Goal: Information Seeking & Learning: Learn about a topic

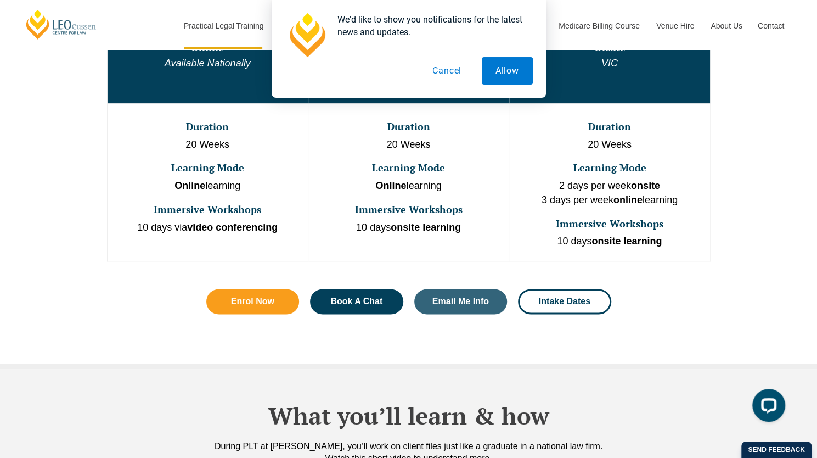
scroll to position [659, 0]
click at [462, 75] on button "Cancel" at bounding box center [447, 70] width 57 height 27
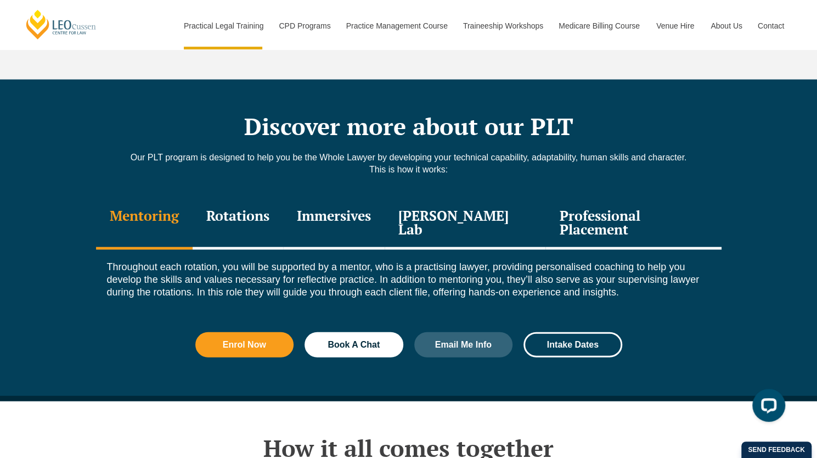
scroll to position [1427, 0]
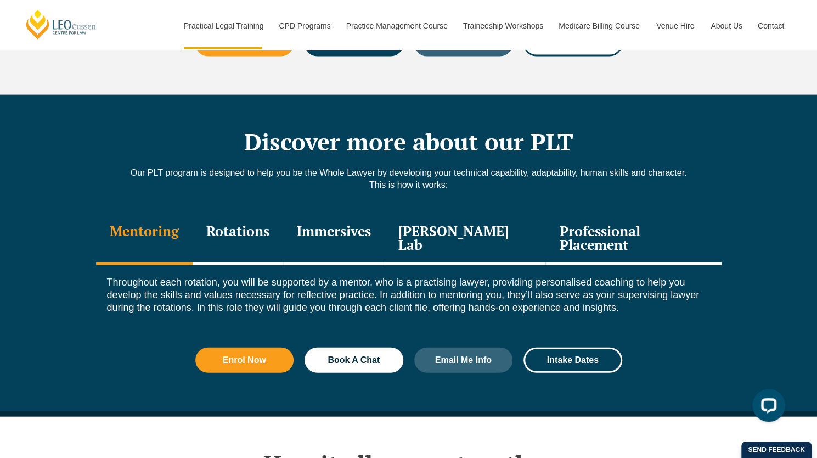
click at [661, 213] on div "Professional Placement" at bounding box center [634, 239] width 176 height 52
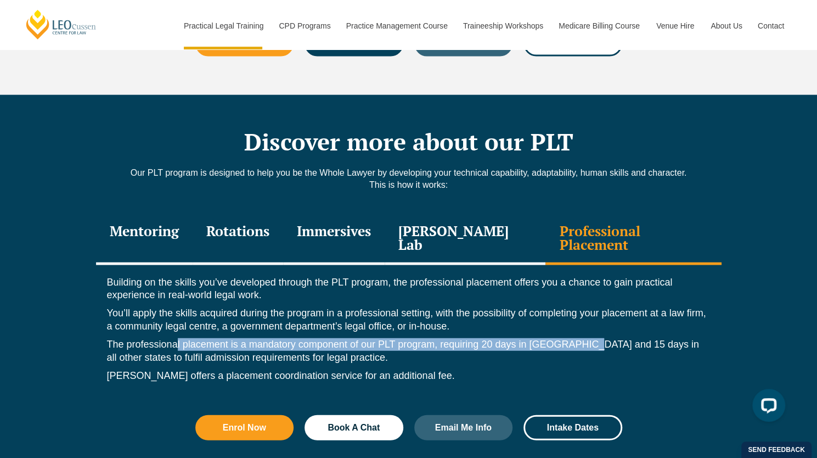
drag, startPoint x: 176, startPoint y: 304, endPoint x: 649, endPoint y: 301, distance: 473.1
click at [604, 338] on p "The professional placement is a mandatory component of our PLT program, requiri…" at bounding box center [409, 351] width 604 height 26
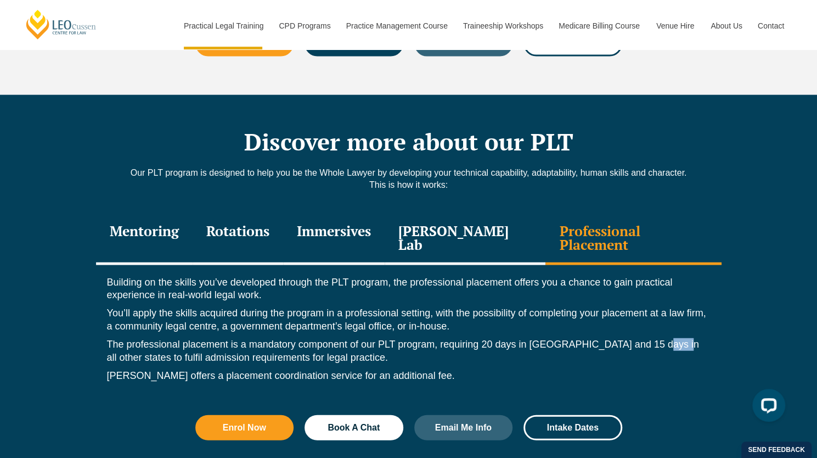
drag, startPoint x: 649, startPoint y: 301, endPoint x: 665, endPoint y: 306, distance: 16.5
click at [665, 338] on p "The professional placement is a mandatory component of our PLT program, requiri…" at bounding box center [409, 351] width 604 height 26
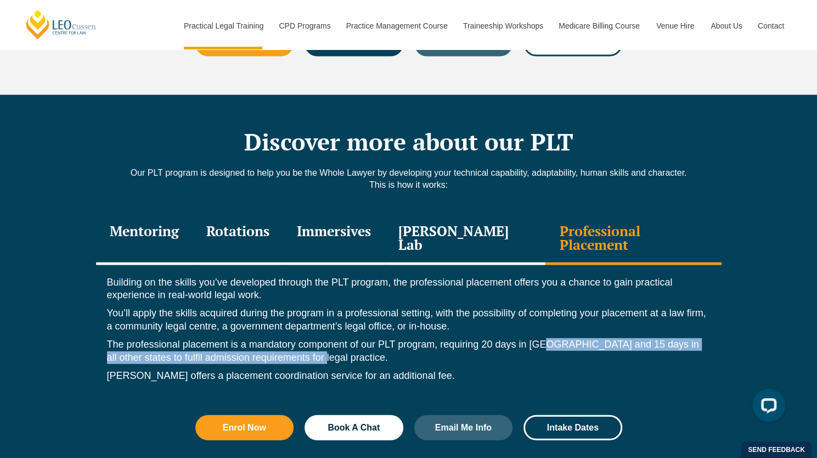
drag, startPoint x: 546, startPoint y: 306, endPoint x: 428, endPoint y: 319, distance: 118.8
click at [428, 338] on p "The professional placement is a mandatory component of our PLT program, requiri…" at bounding box center [409, 351] width 604 height 26
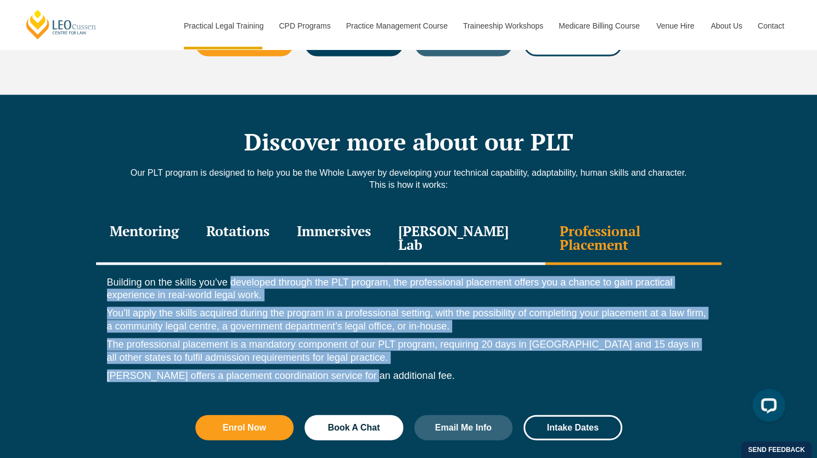
drag, startPoint x: 367, startPoint y: 337, endPoint x: 226, endPoint y: 249, distance: 166.4
click at [228, 265] on div "Building on the skills you’ve developed through the PLT program, the profession…" at bounding box center [409, 332] width 626 height 134
click at [226, 276] on p "Building on the skills you’ve developed through the PLT program, the profession…" at bounding box center [409, 289] width 604 height 26
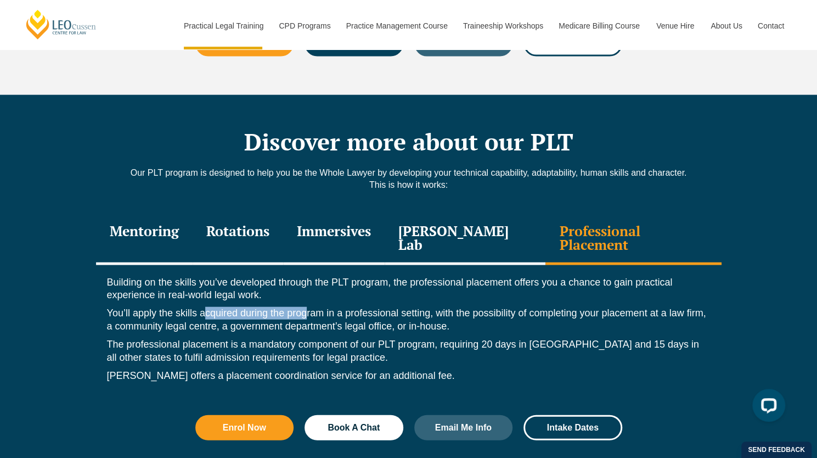
drag, startPoint x: 204, startPoint y: 281, endPoint x: 307, endPoint y: 282, distance: 102.6
click at [307, 307] on p "You’ll apply the skills acquired during the program in a professional setting, …" at bounding box center [409, 320] width 604 height 26
click at [272, 338] on p "The professional placement is a mandatory component of our PLT program, requiri…" at bounding box center [409, 351] width 604 height 26
click at [250, 369] on p "[PERSON_NAME] offers a placement coordination service for an additional fee." at bounding box center [409, 375] width 604 height 13
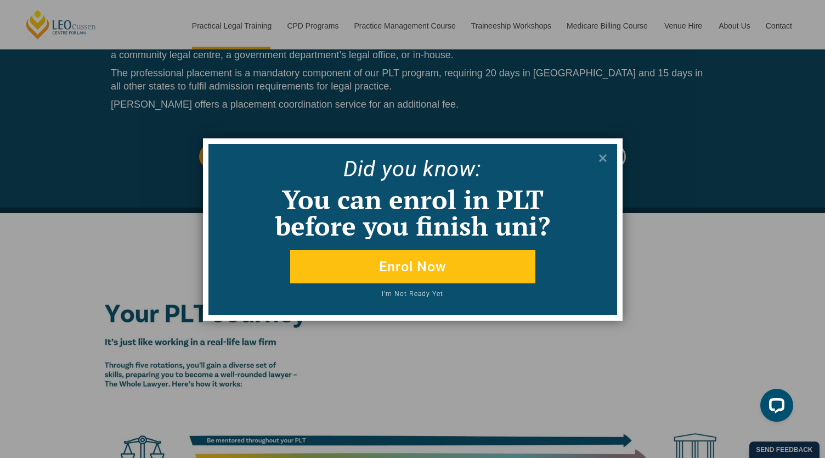
scroll to position [1756, 0]
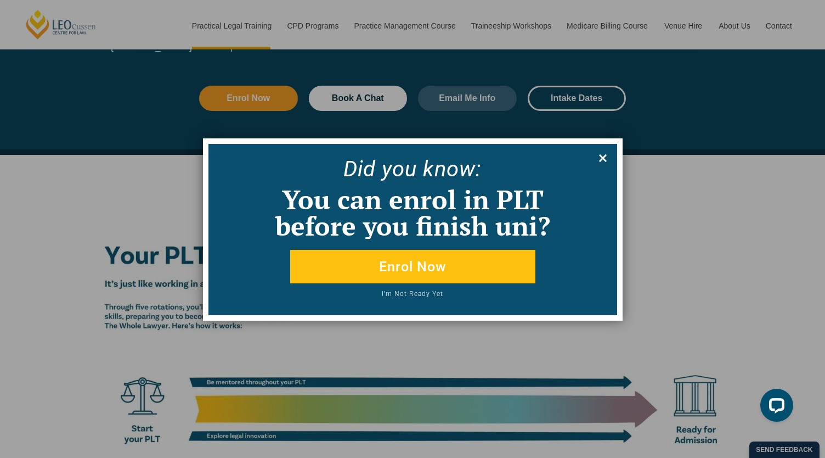
click at [604, 155] on icon at bounding box center [603, 158] width 12 height 12
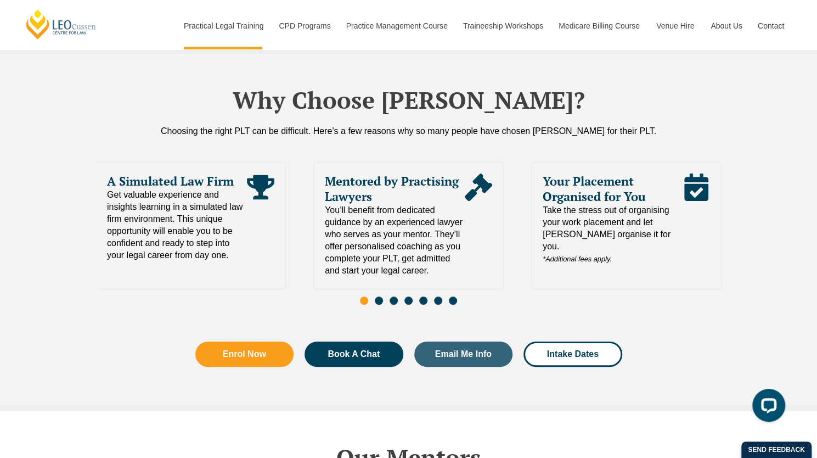
scroll to position [2423, 0]
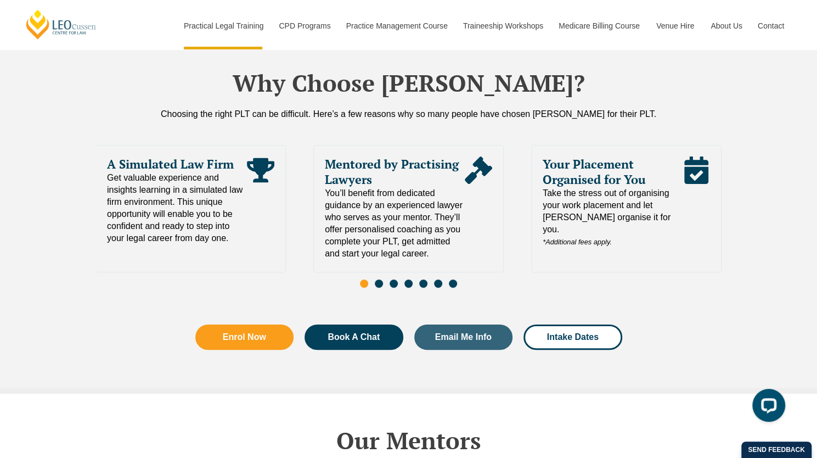
click at [574, 187] on span "Take the stress out of organising your work placement and let [PERSON_NAME] org…" at bounding box center [613, 217] width 140 height 61
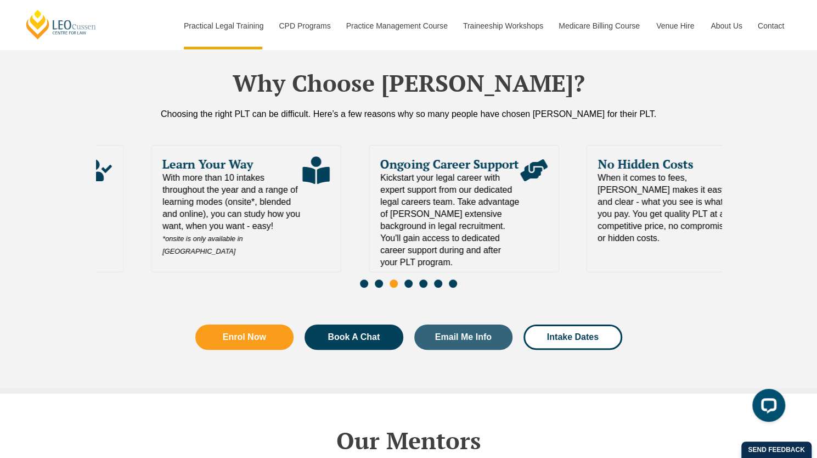
click at [151, 230] on div "Learn Your Way With more than 10 intakes throughout the year and a range of lea…" at bounding box center [246, 208] width 190 height 127
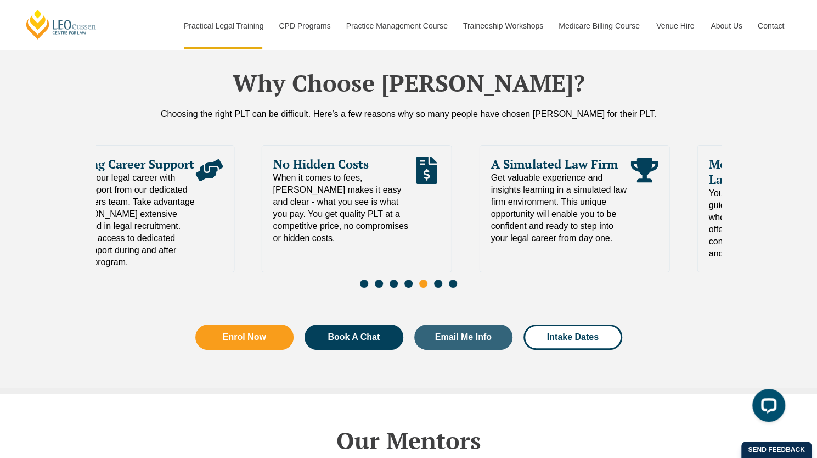
click at [0, 290] on div "Why Choose [PERSON_NAME]? Choosing the right PLT can be difficult. Here’s a few…" at bounding box center [408, 214] width 817 height 357
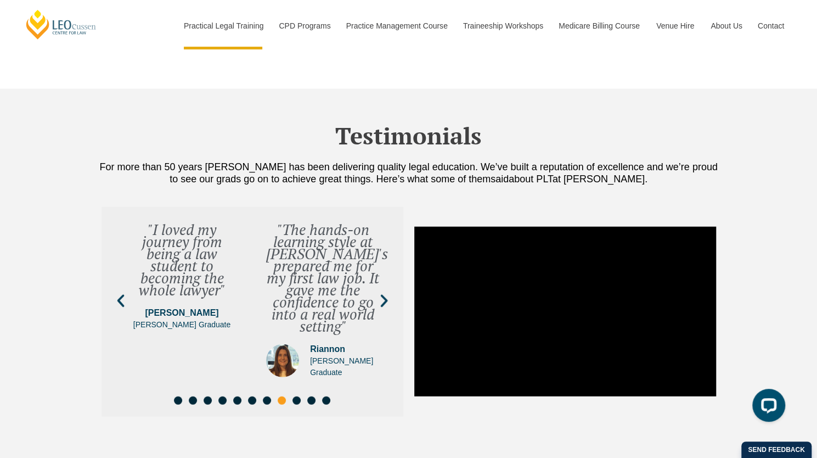
scroll to position [4015, 0]
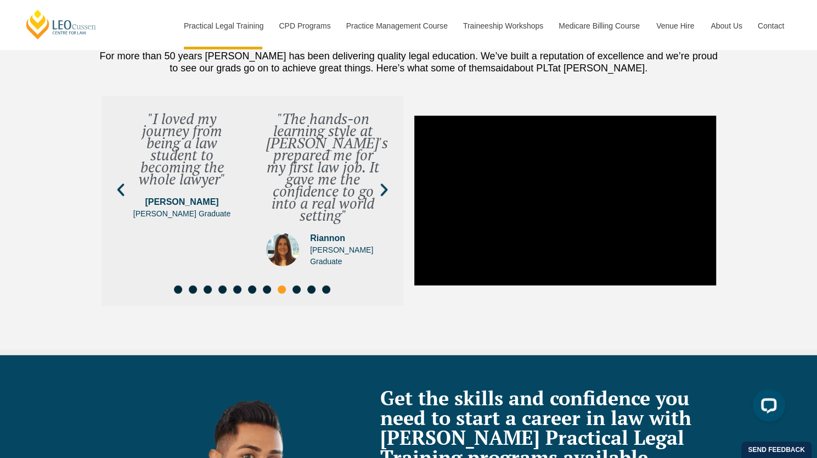
click at [380, 182] on icon "Next slide" at bounding box center [384, 190] width 16 height 16
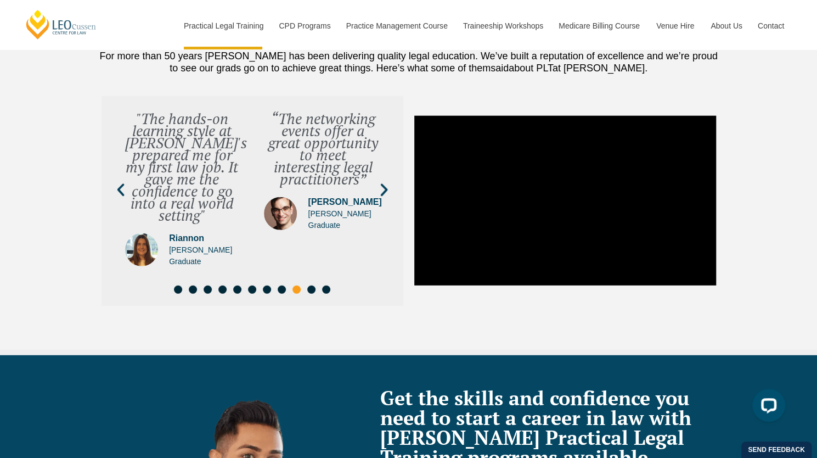
click at [381, 182] on icon "Next slide" at bounding box center [384, 190] width 16 height 16
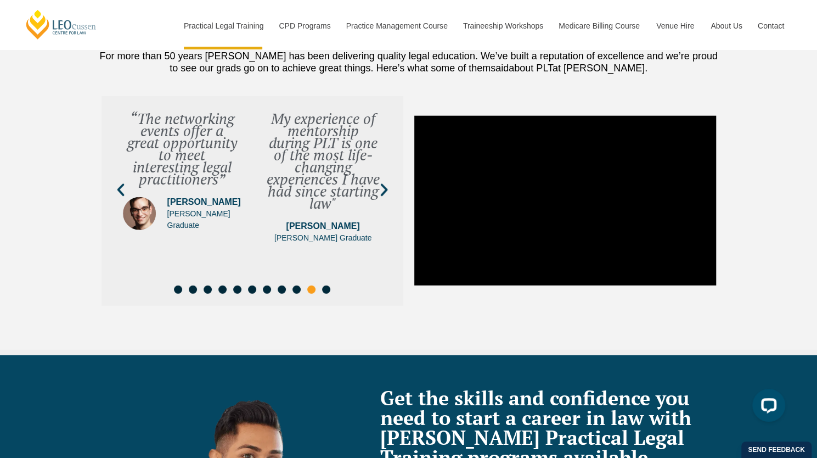
click at [381, 182] on icon "Next slide" at bounding box center [384, 190] width 16 height 16
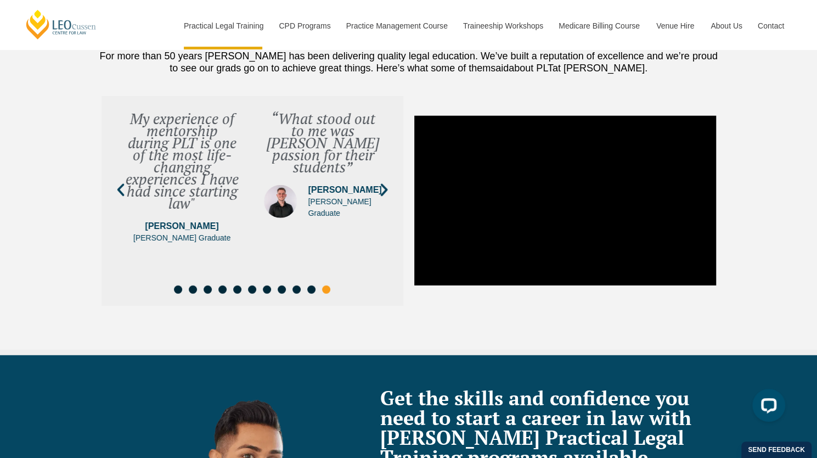
click at [381, 182] on icon "Next slide" at bounding box center [384, 190] width 16 height 16
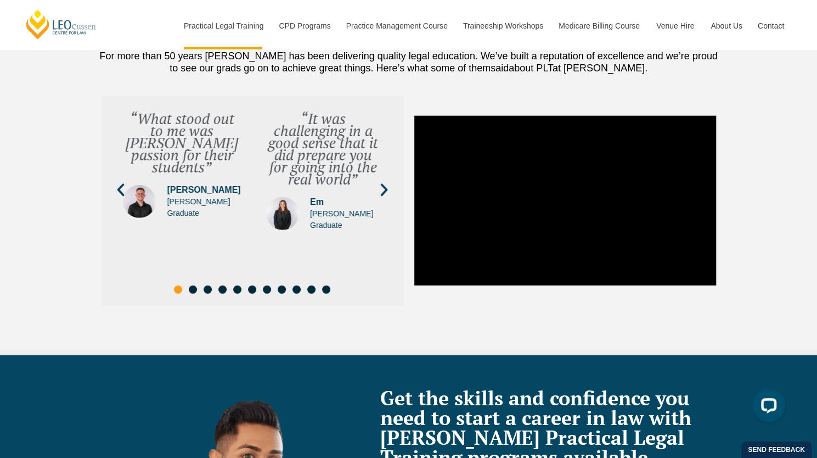
click at [381, 182] on icon "Next slide" at bounding box center [384, 190] width 16 height 16
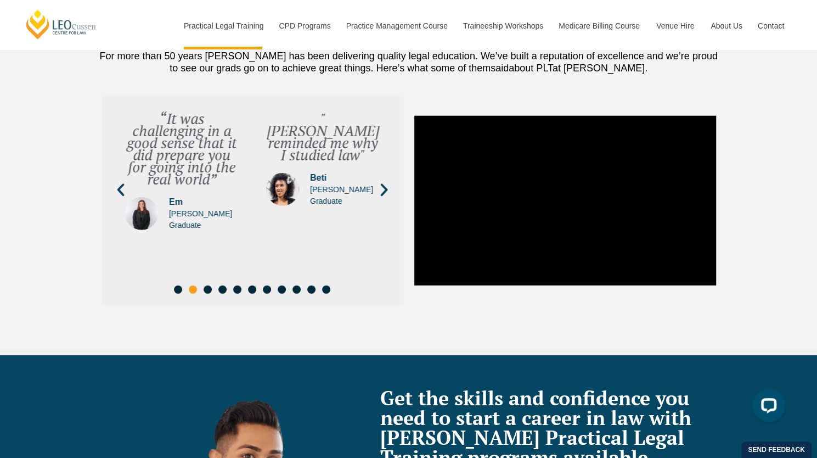
click at [381, 182] on icon "Next slide" at bounding box center [384, 190] width 16 height 16
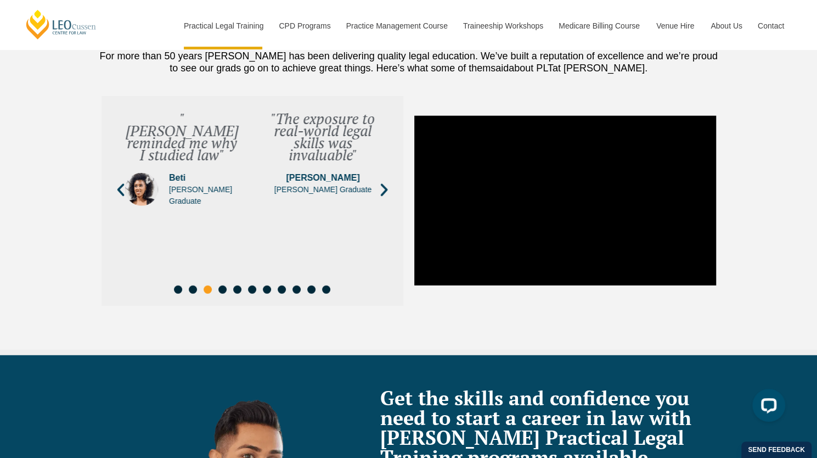
click at [381, 182] on icon "Next slide" at bounding box center [384, 190] width 16 height 16
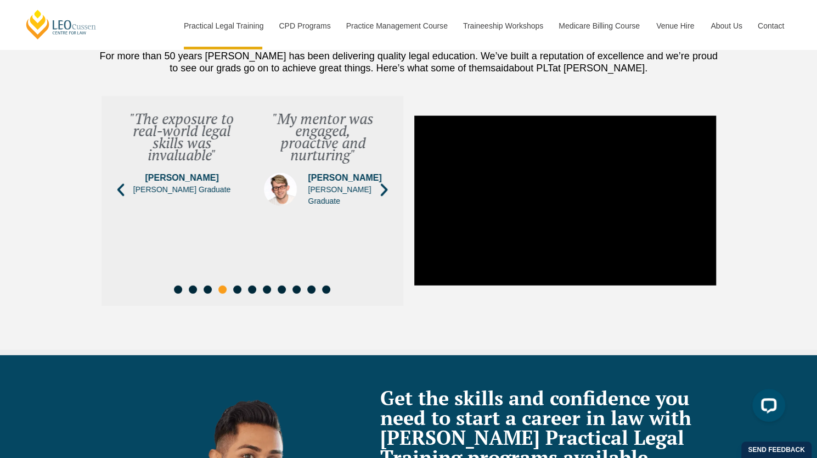
click at [381, 182] on icon "Next slide" at bounding box center [384, 190] width 16 height 16
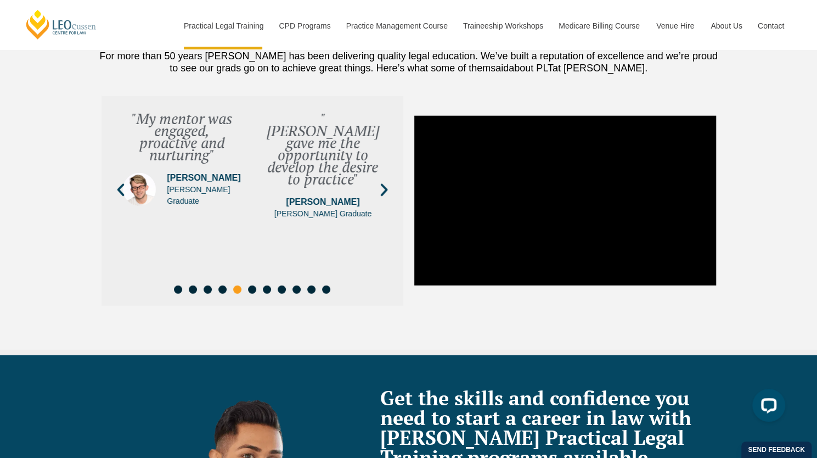
click at [381, 182] on icon "Next slide" at bounding box center [384, 190] width 16 height 16
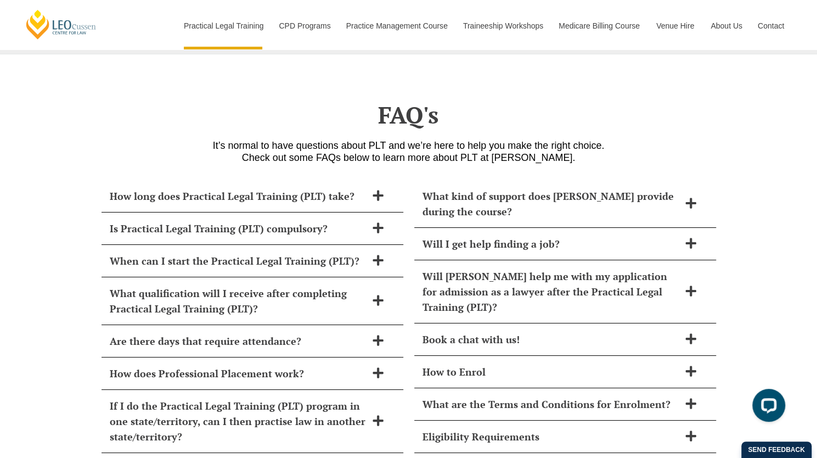
scroll to position [4728, 0]
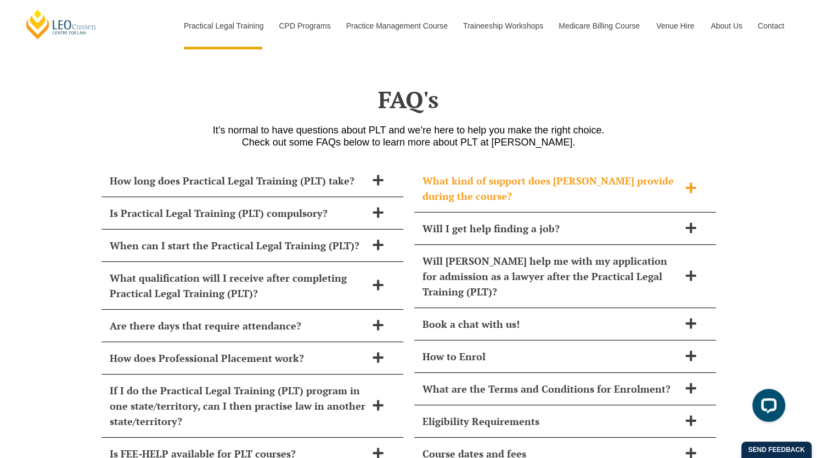
click at [420, 165] on div "What kind of support does [PERSON_NAME] provide during the course?" at bounding box center [565, 189] width 302 height 48
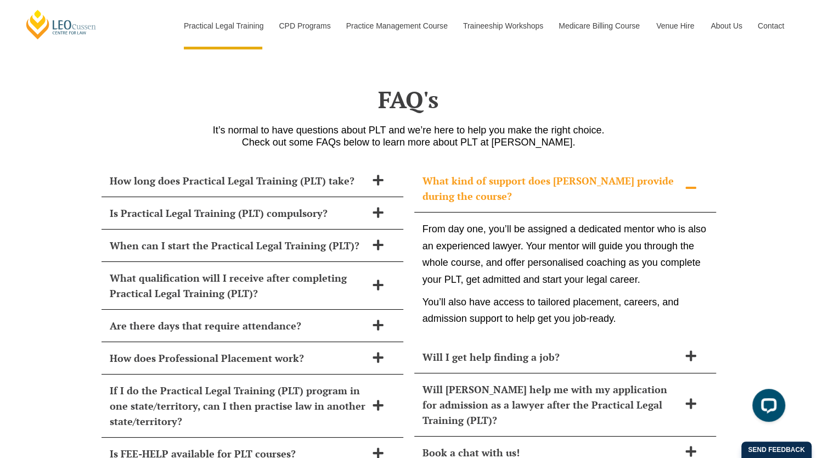
click at [441, 173] on span "What kind of support does [PERSON_NAME] provide during the course?" at bounding box center [551, 188] width 257 height 31
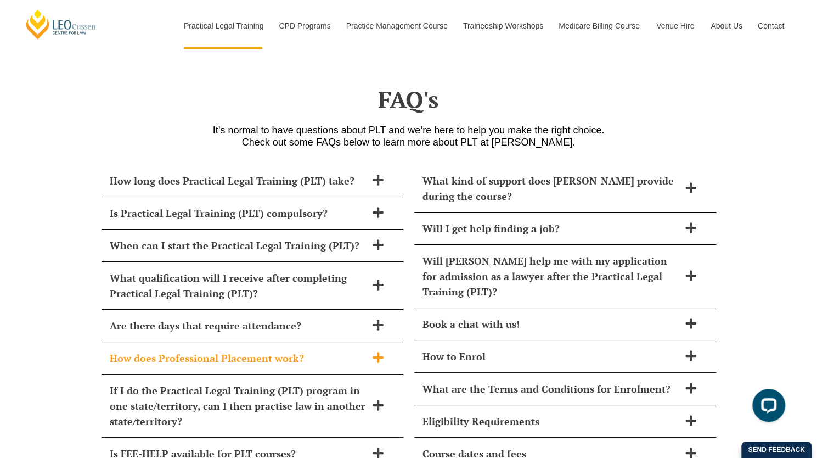
scroll to position [4783, 0]
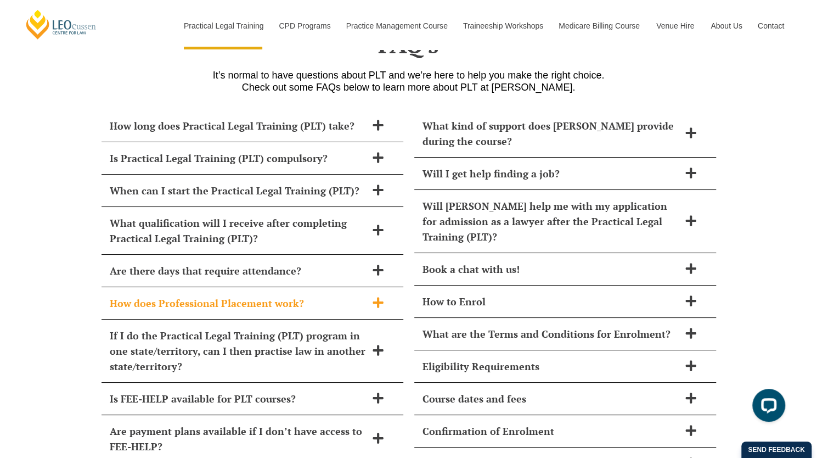
click at [333, 287] on div "How does Professional Placement work?" at bounding box center [253, 303] width 302 height 32
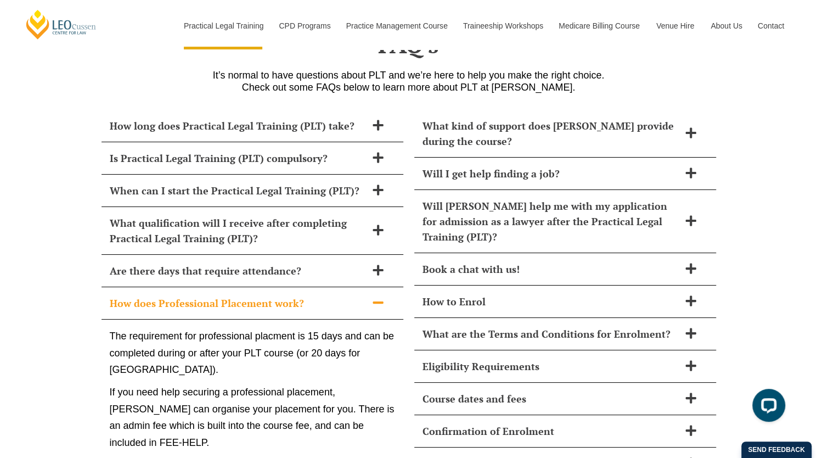
click at [334, 295] on span "How does Professional Placement work?" at bounding box center [238, 302] width 257 height 15
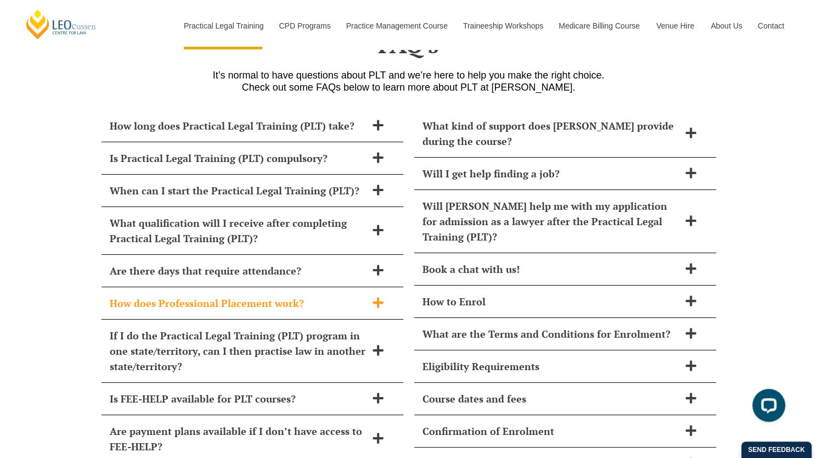
click at [334, 295] on span "How does Professional Placement work?" at bounding box center [238, 302] width 257 height 15
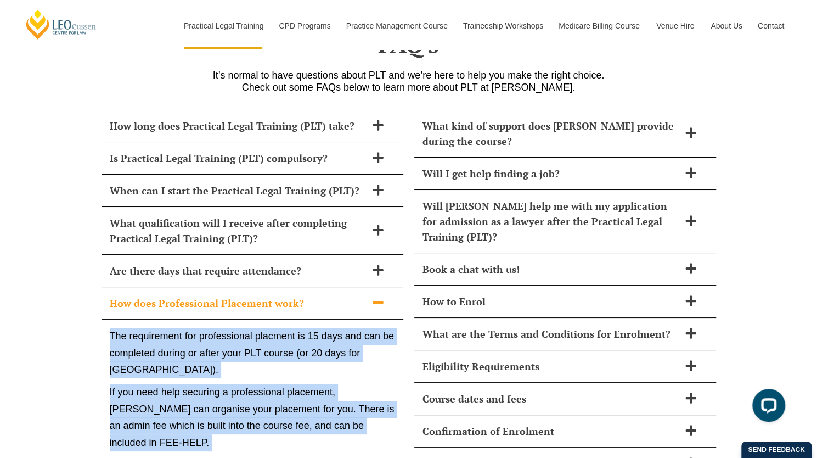
click at [313, 328] on p "The requirement for professional placment is 15 days and can be completed durin…" at bounding box center [252, 353] width 285 height 50
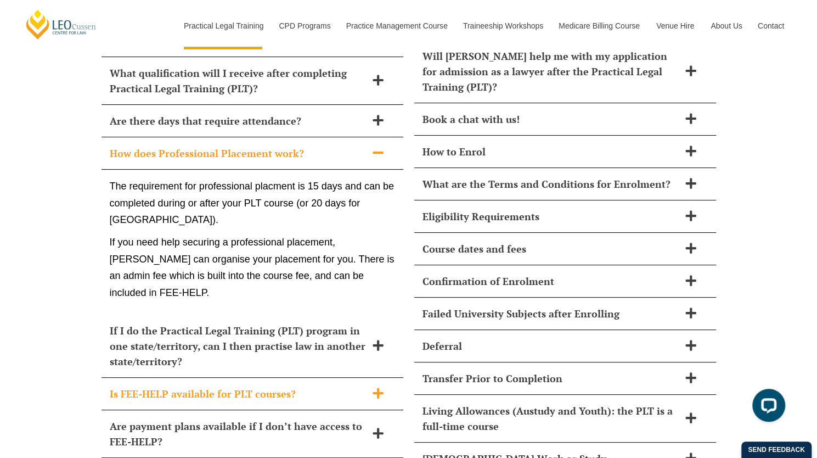
scroll to position [4948, 0]
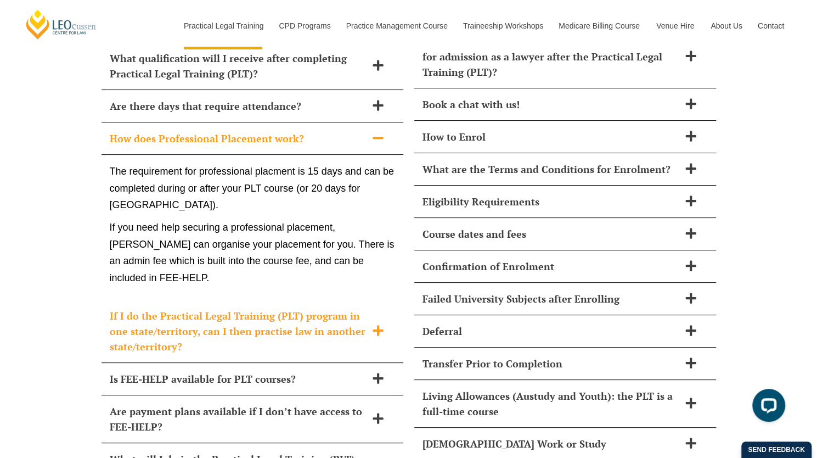
click at [312, 308] on span "If I do the Practical Legal Training (PLT) program in one state/territory, can …" at bounding box center [238, 331] width 257 height 46
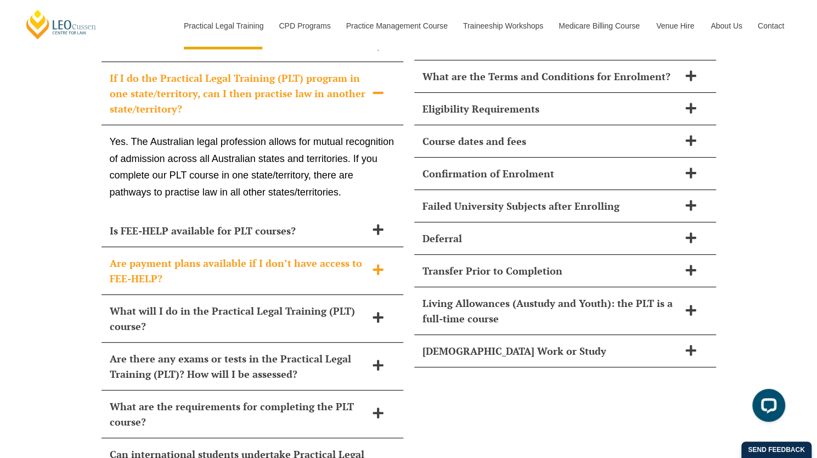
scroll to position [5057, 0]
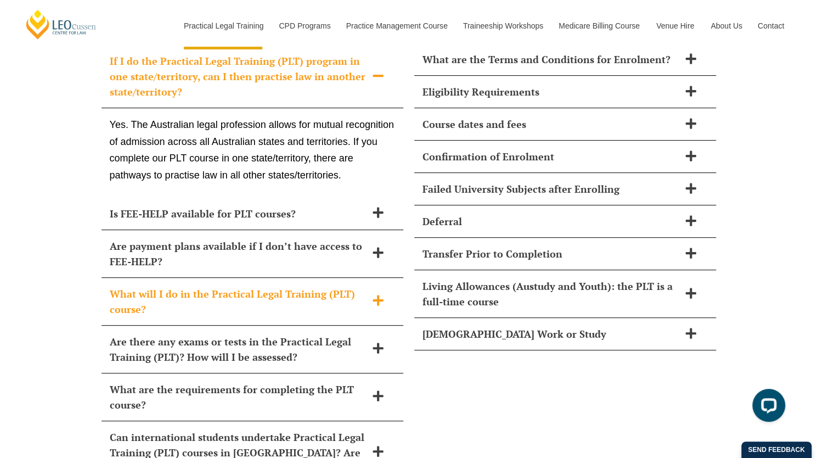
click at [322, 286] on span "What will I do in the Practical Legal Training (PLT) course?" at bounding box center [238, 301] width 257 height 31
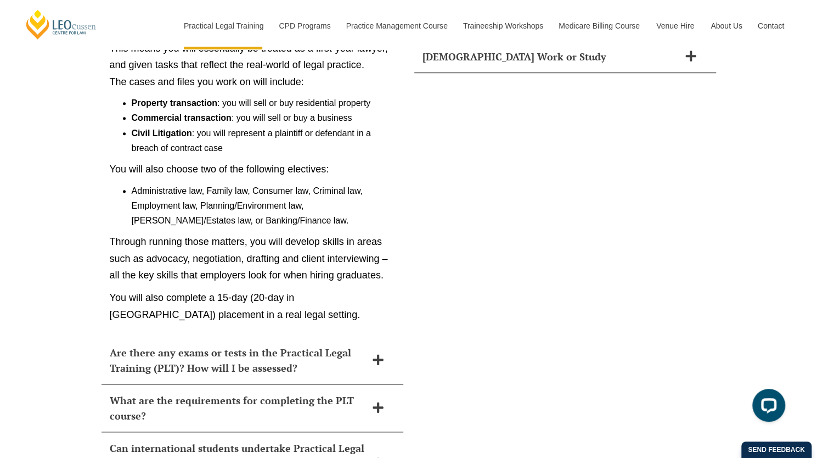
scroll to position [5387, 0]
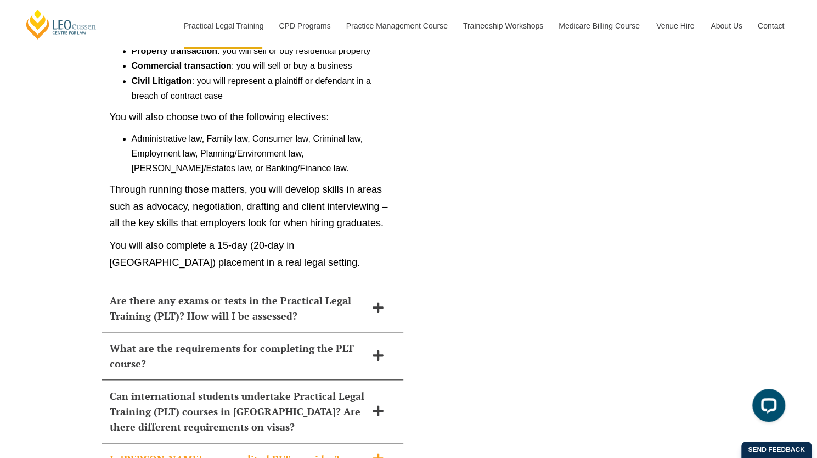
click at [346, 451] on span "Is [PERSON_NAME] an accredited PLT provider?" at bounding box center [238, 458] width 257 height 15
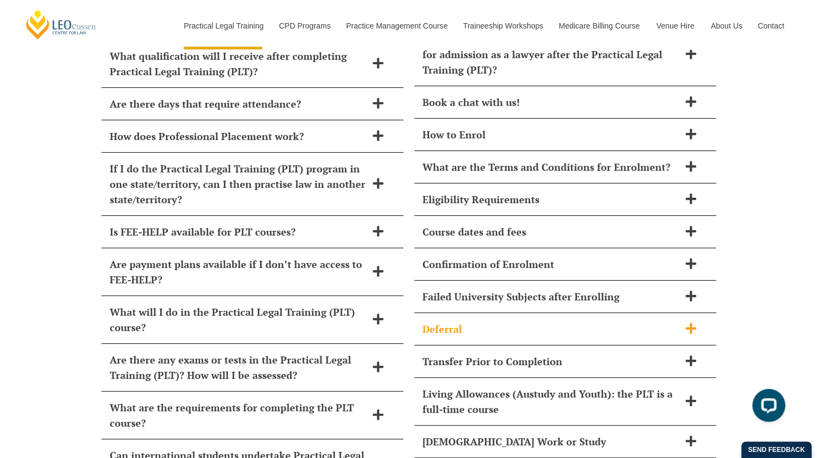
scroll to position [4936, 0]
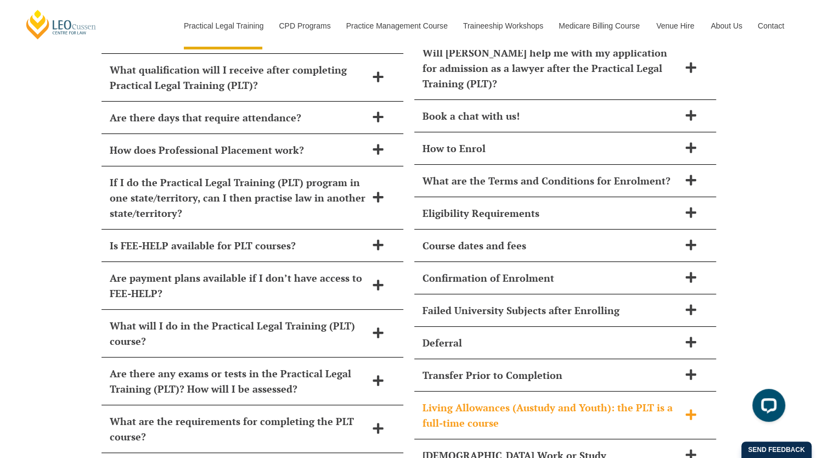
click at [560, 400] on span "Living Allowances (Austudy and Youth): the PLT is a full-time course" at bounding box center [551, 415] width 257 height 31
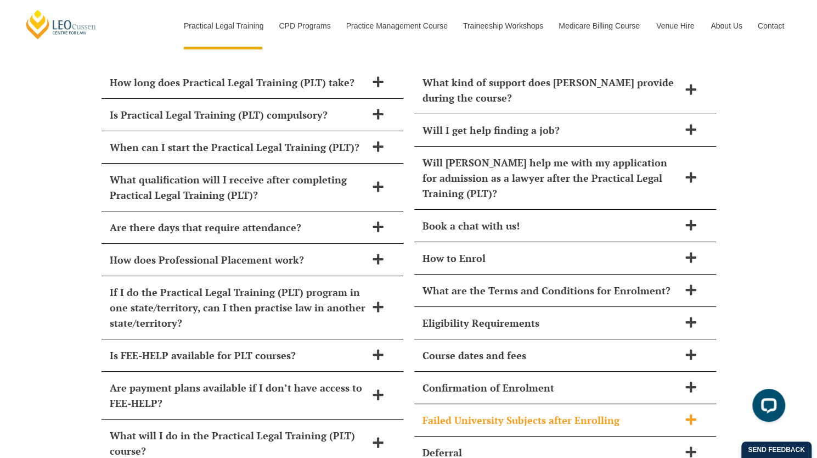
scroll to position [4771, 0]
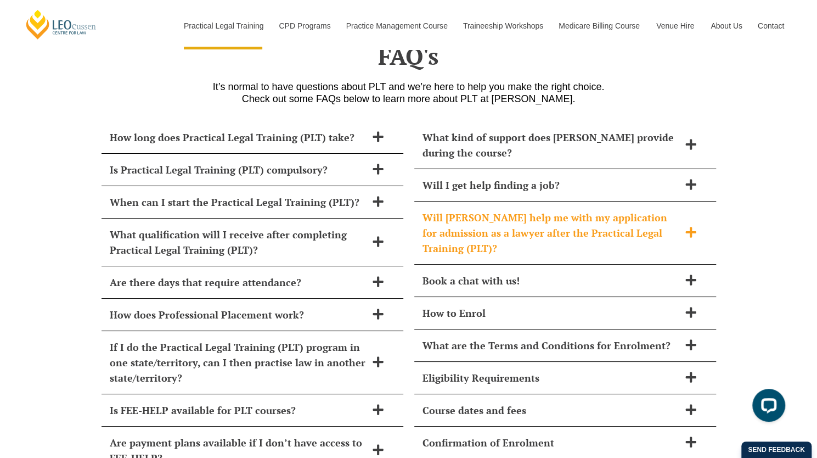
click at [581, 210] on span "Will [PERSON_NAME] help me with my application for admission as a lawyer after …" at bounding box center [551, 233] width 257 height 46
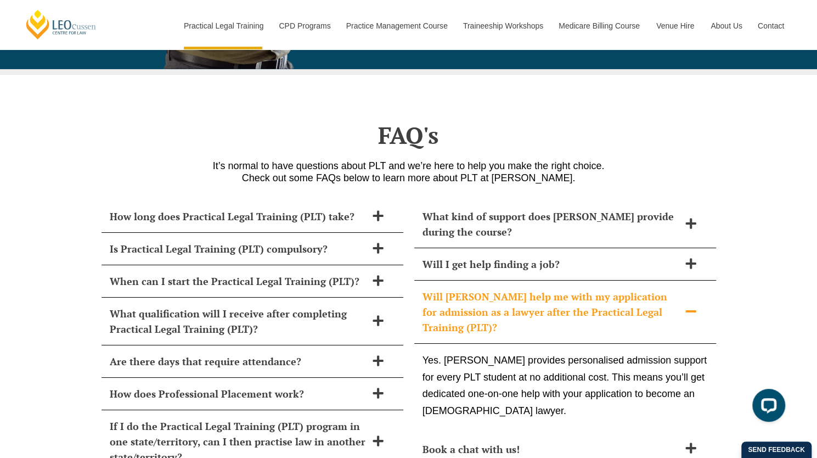
scroll to position [4676, 0]
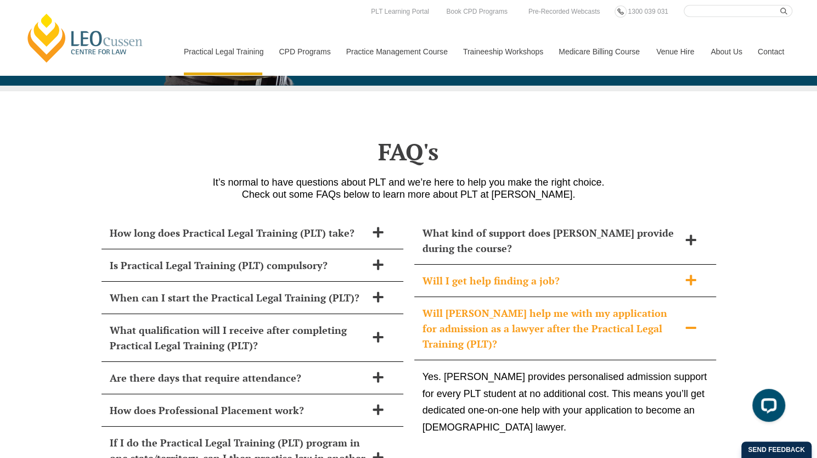
click at [505, 273] on span "Will I get help finding a job?" at bounding box center [551, 280] width 257 height 15
